Goal: Transaction & Acquisition: Purchase product/service

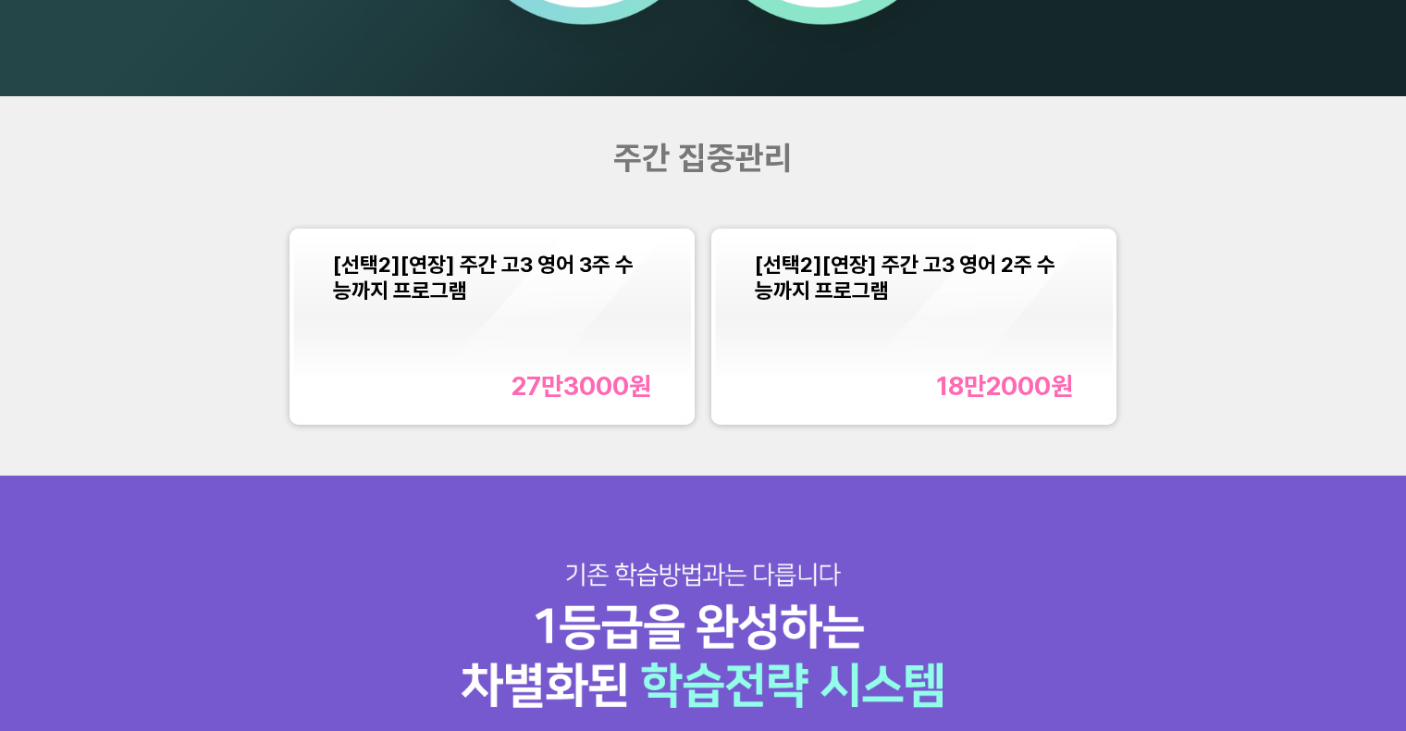
scroll to position [1778, 0]
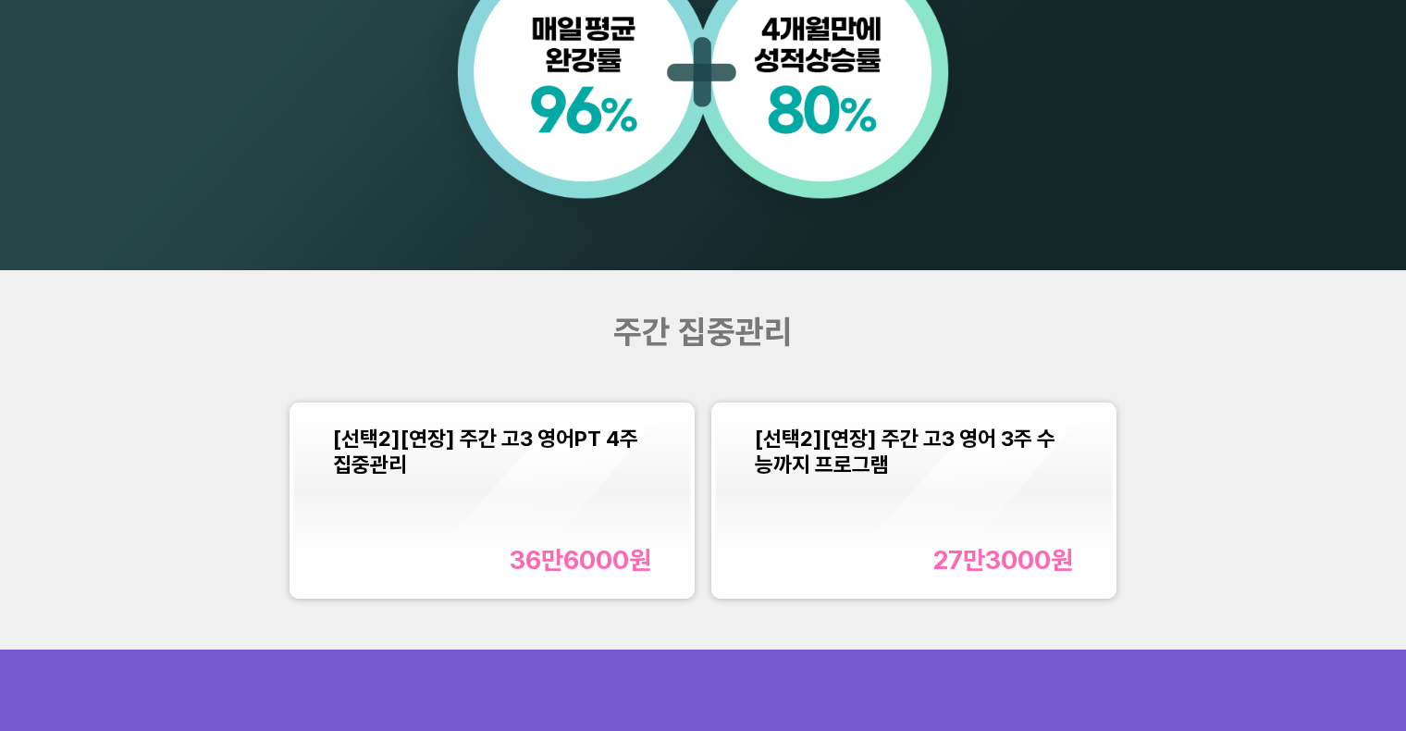
scroll to position [1606, 0]
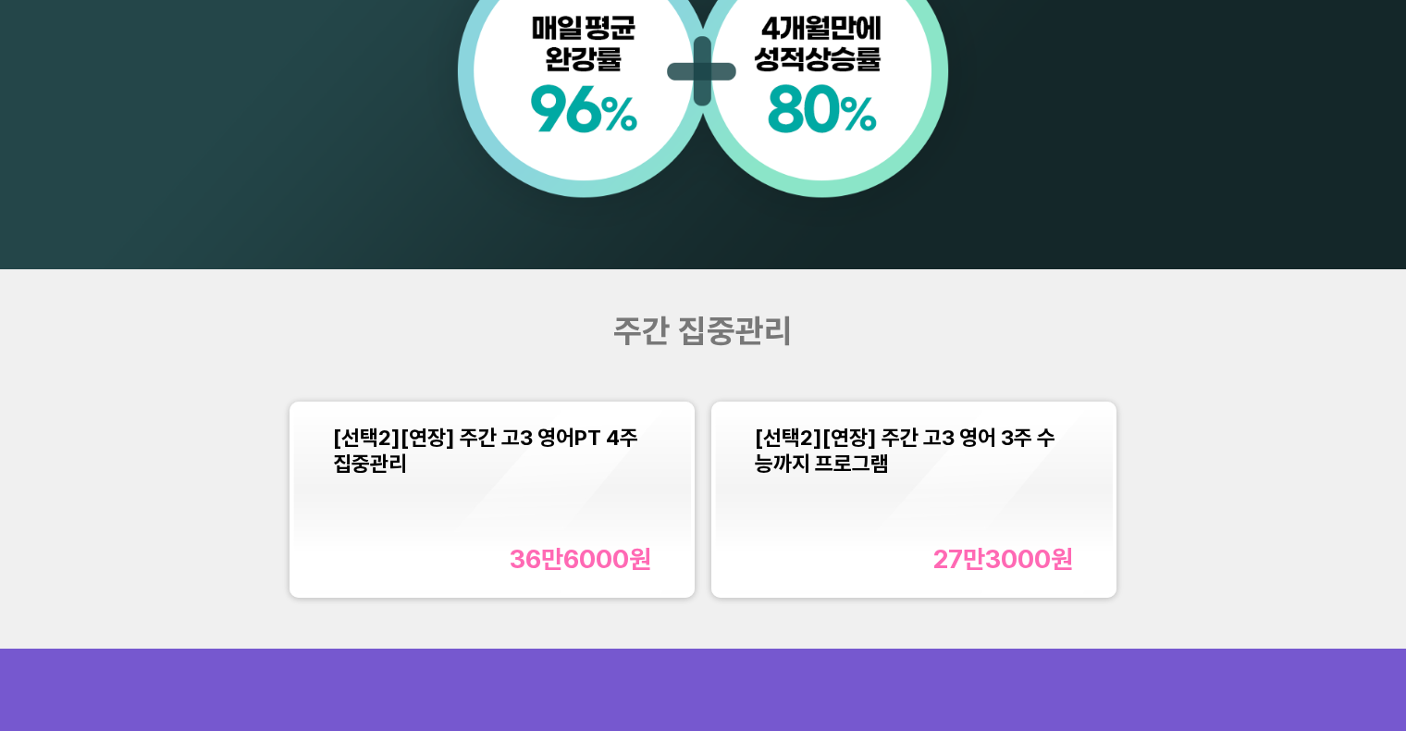
click at [659, 513] on div "[선택2][연장] 주간 고3 영어PT 4주 집중관리 36만6000 원" at bounding box center [492, 499] width 398 height 189
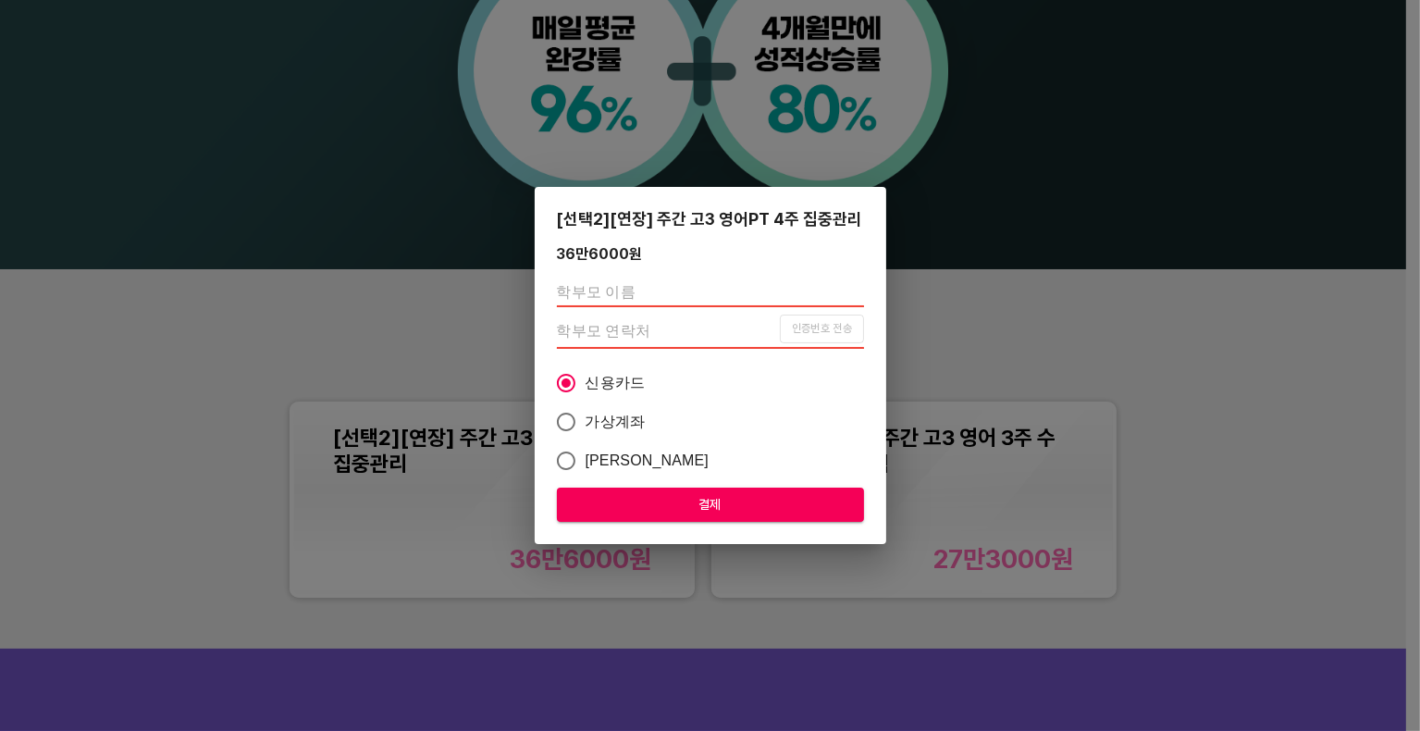
click at [326, 216] on div "[선택2][연장] 주간 고3 영어PT 4주 집중관리 36만6000 원 인증번호 전송 신용카드 가상계좌 카카오페이 결제" at bounding box center [710, 365] width 1420 height 731
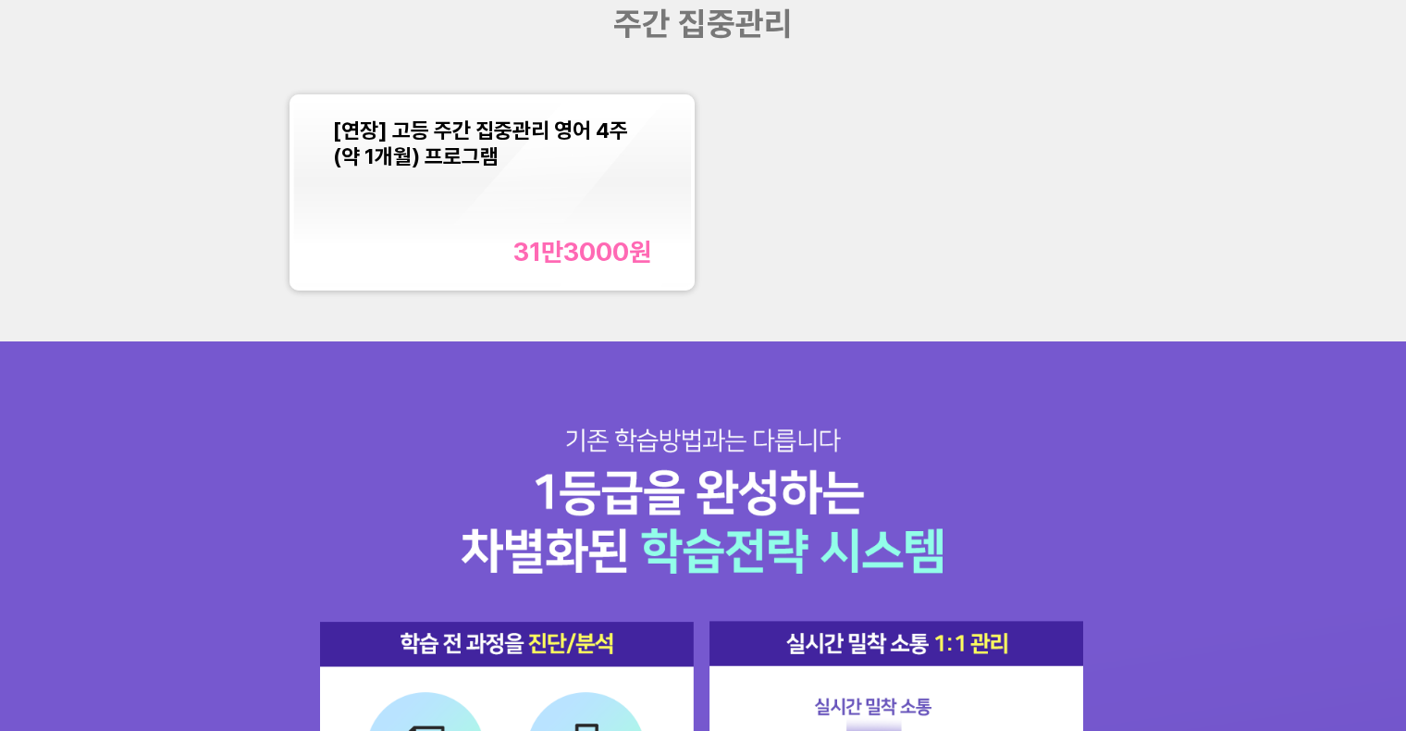
scroll to position [1839, 0]
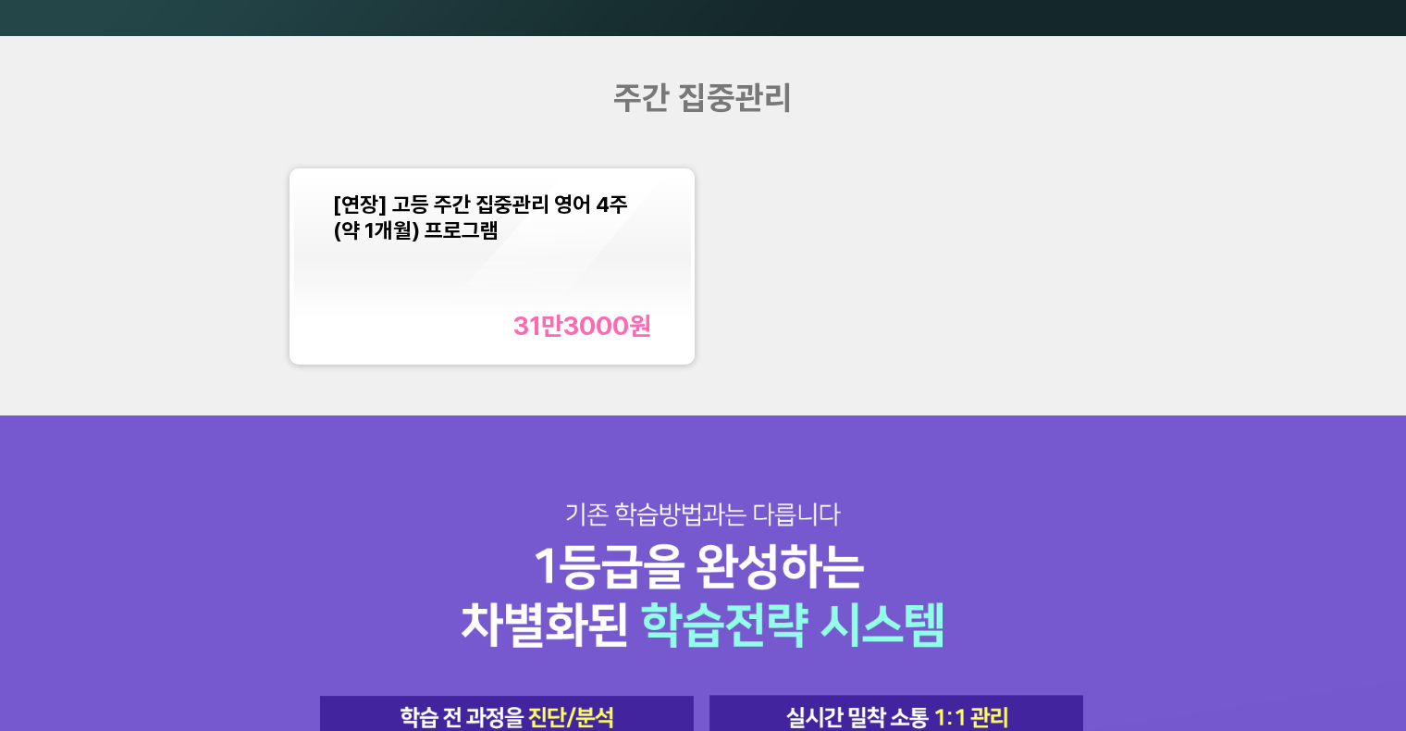
click at [587, 243] on div "[연장] 고등 주간 집중관리 영어 4주(약 1개월) 프로그램 31만3000 원" at bounding box center [492, 265] width 318 height 149
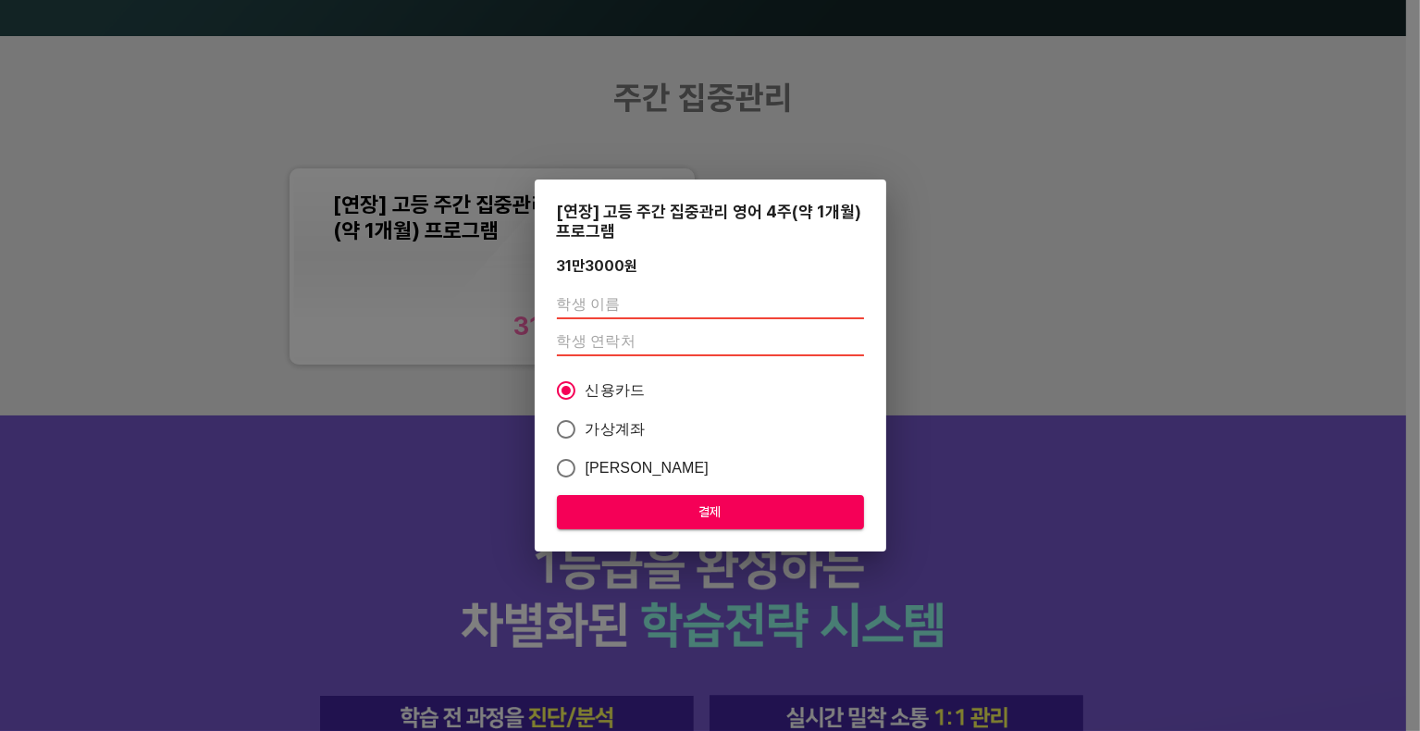
click at [1016, 218] on div "[연장] 고등 주간 집중관리 영어 4주(약 1개월) 프로그램 31만3000 원 신용카드 가상계좌 카카오페이 결제" at bounding box center [710, 365] width 1420 height 731
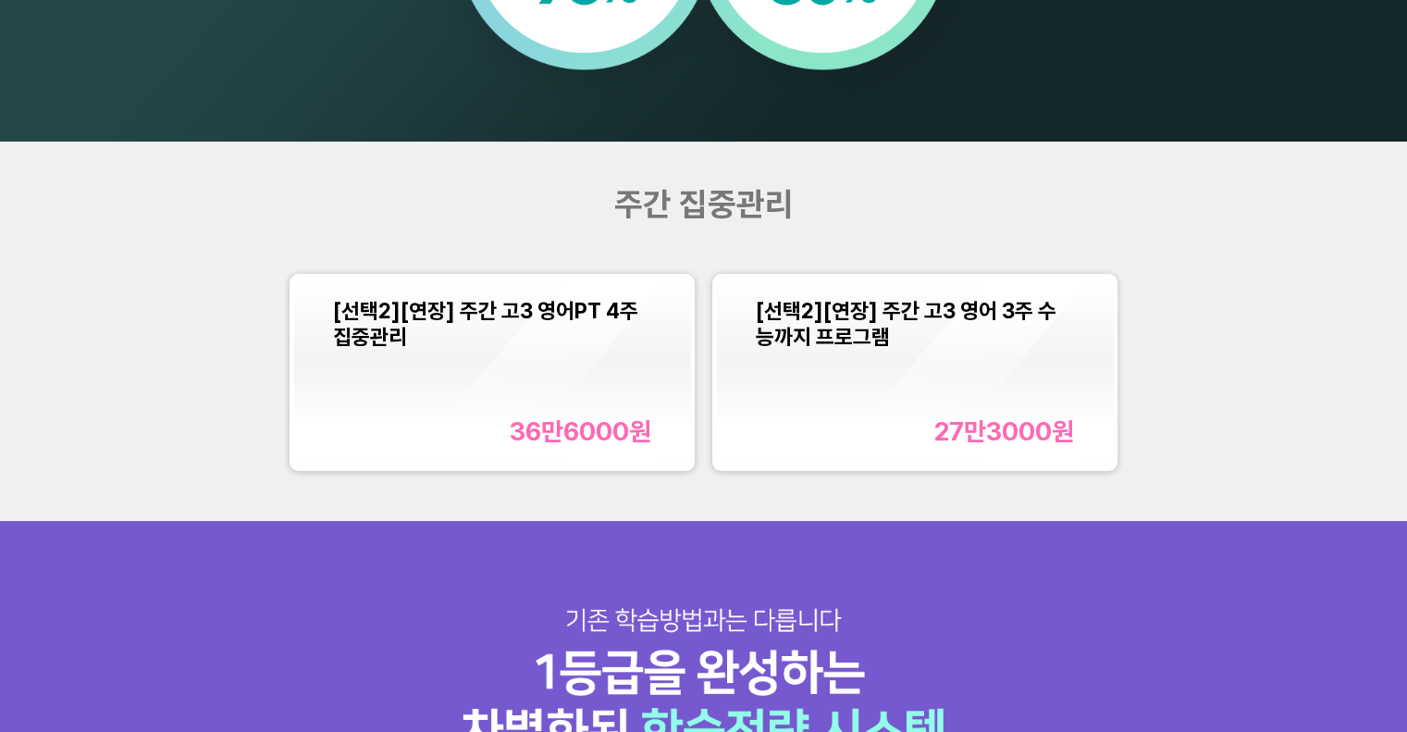
scroll to position [1737, 0]
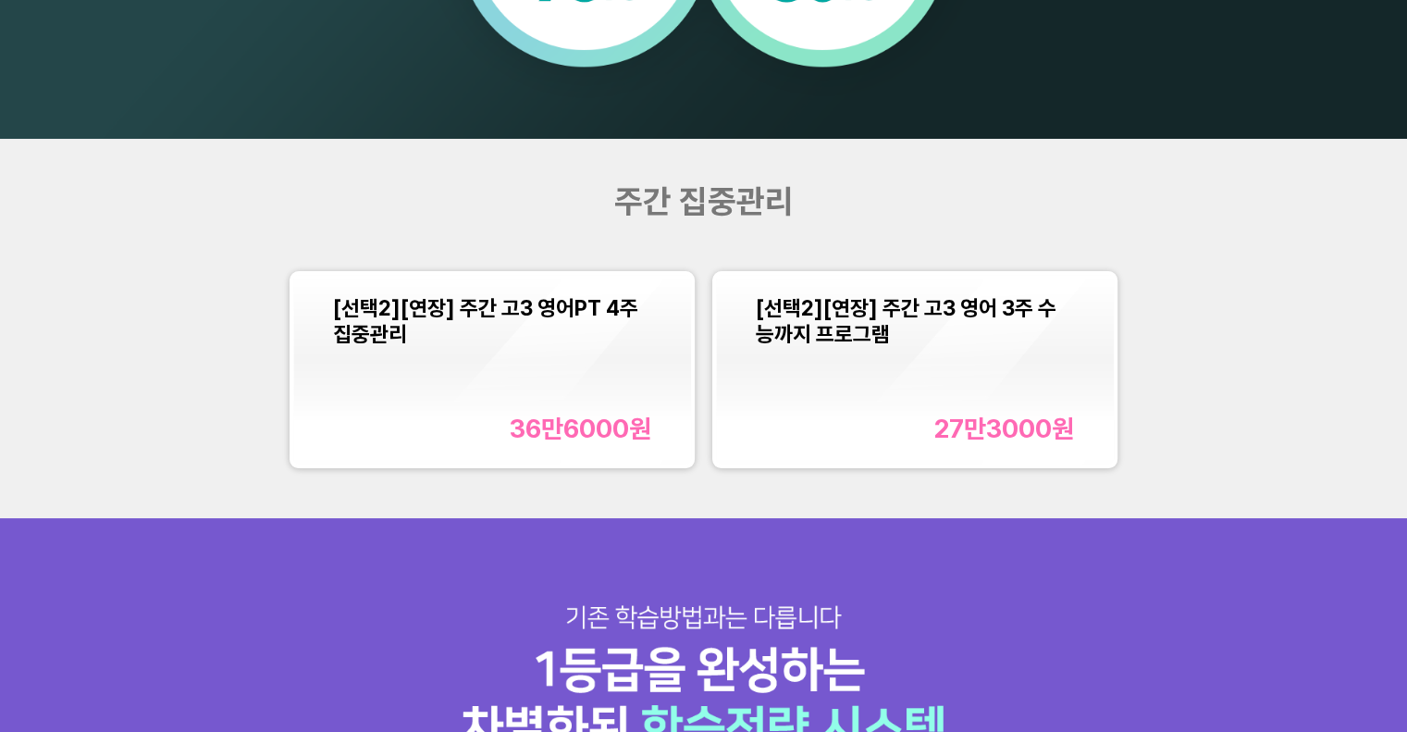
click at [592, 332] on div "[선택2][연장] 주간 고3 영어PT 4주 집중관리" at bounding box center [492, 321] width 318 height 52
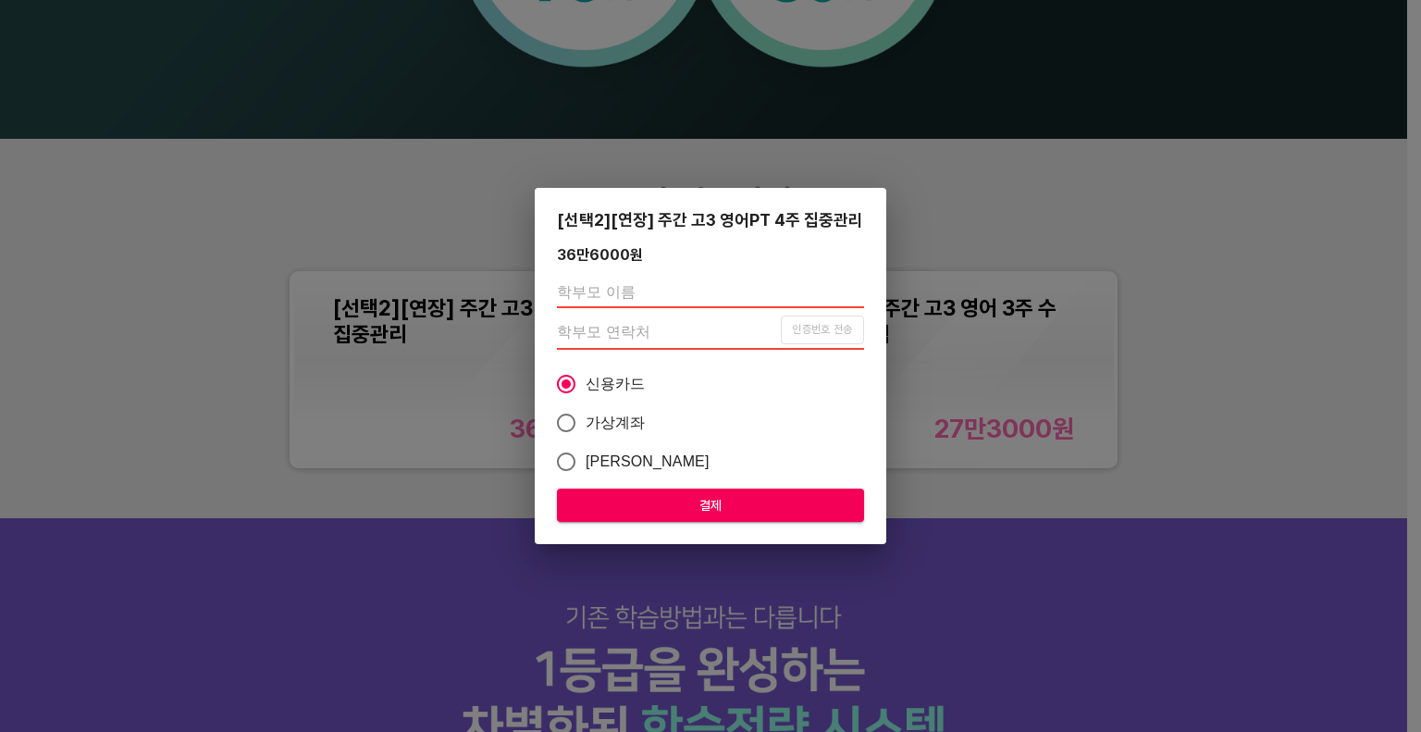
click at [881, 82] on div "[선택2][연장] 주간 고3 영어PT 4주 집중관리 36만6000 원 인증번호 전송 신용카드 가상계좌 카카오페이 결제" at bounding box center [710, 366] width 1421 height 732
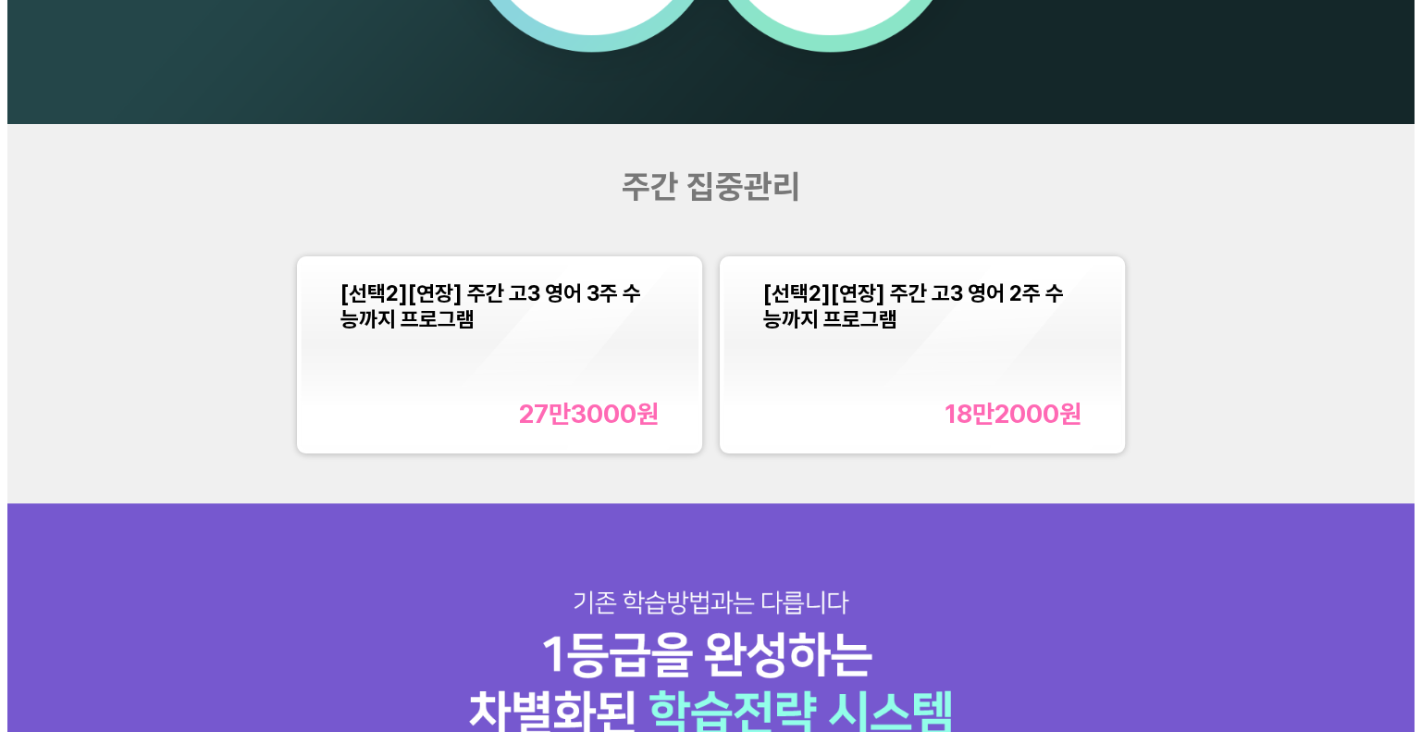
scroll to position [1756, 0]
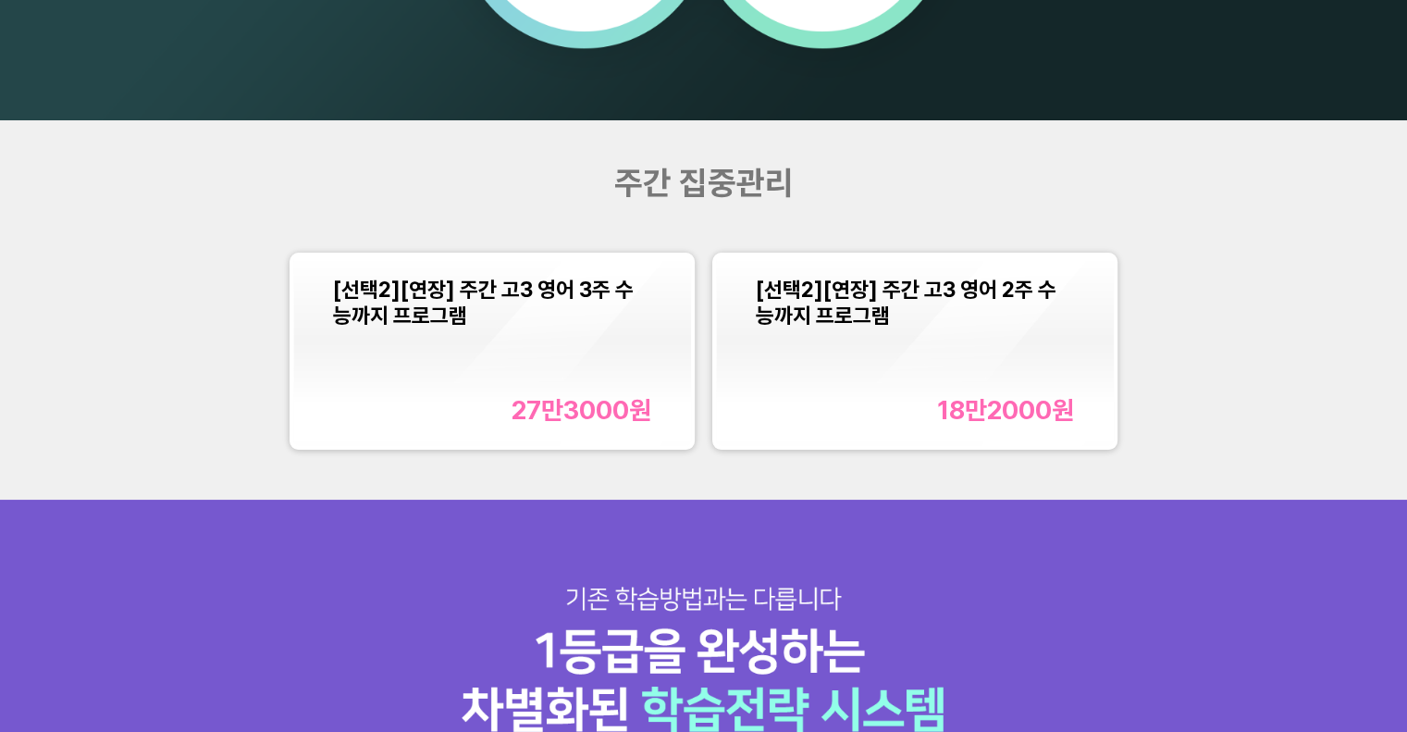
click at [578, 351] on div "[선택2][연장] 주간 고3 영어 3주 수능까지 프로그램 27만3000 원" at bounding box center [492, 351] width 318 height 149
